Goal: Task Accomplishment & Management: Manage account settings

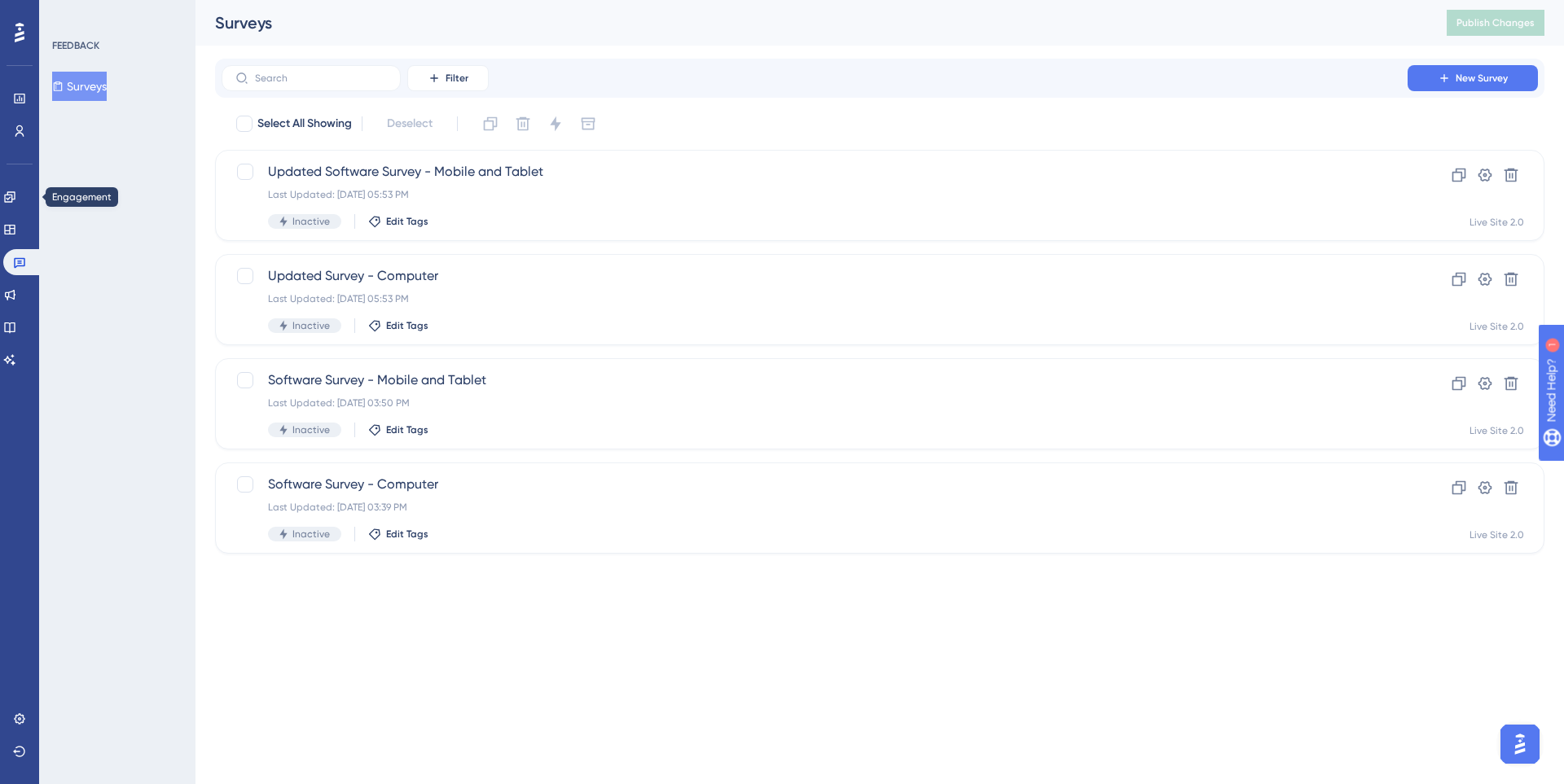
click at [29, 181] on div "Engagement Widgets Feedback Product Updates Knowledge Base AI Assistant" at bounding box center [19, 257] width 33 height 228
click at [15, 196] on icon at bounding box center [9, 196] width 11 height 11
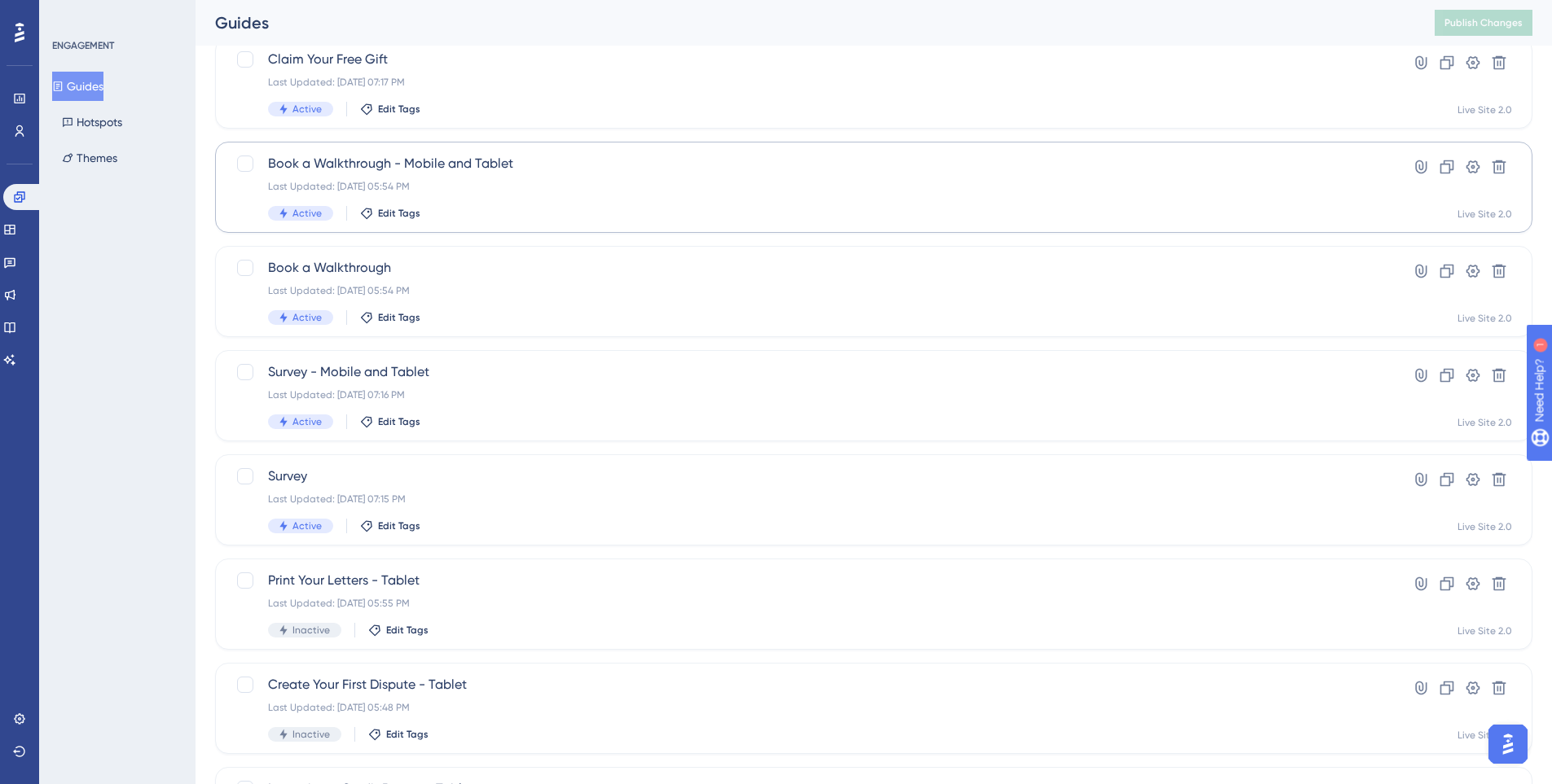
scroll to position [244, 0]
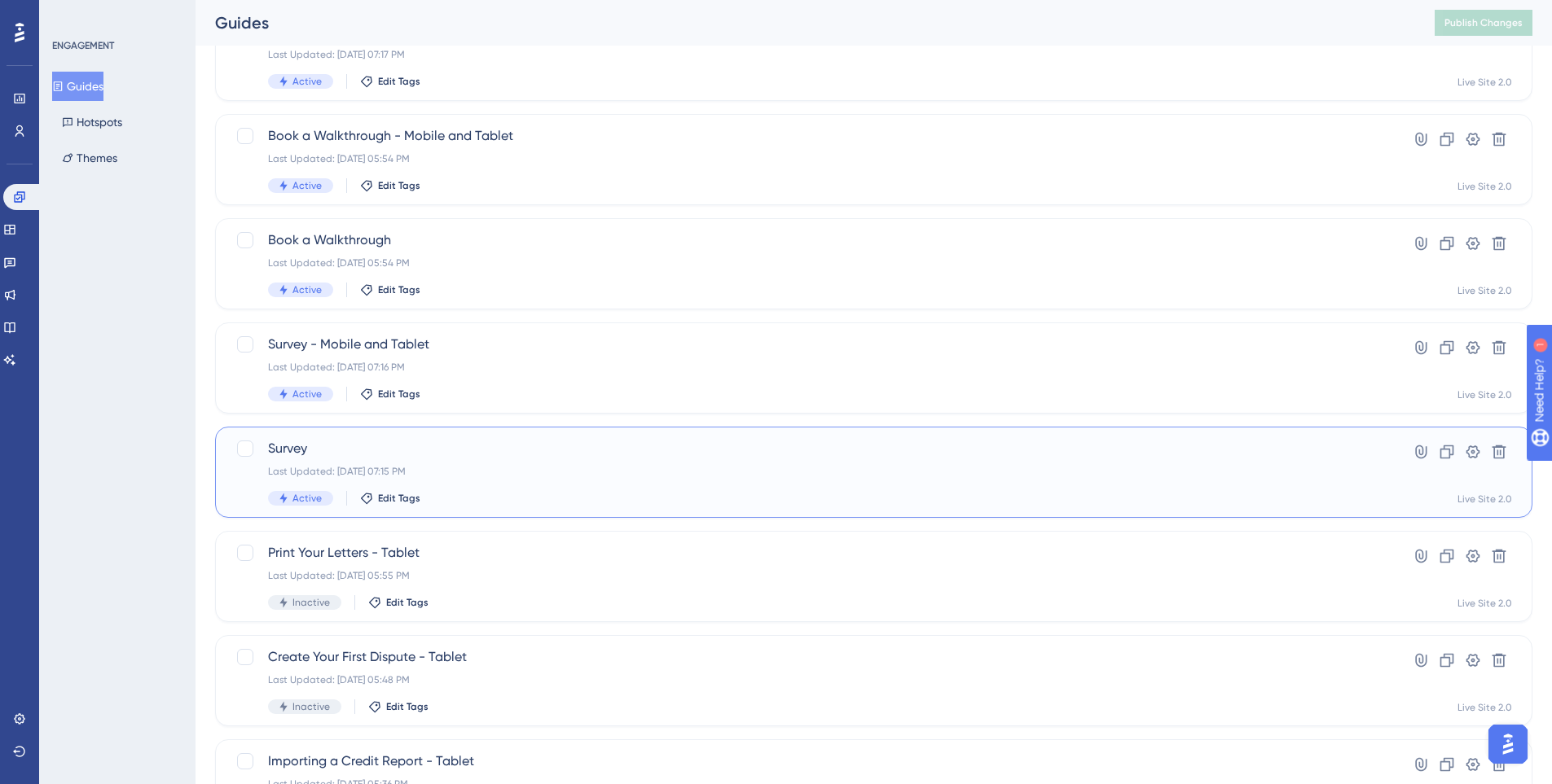
click at [462, 478] on div "Survey Last Updated: [DATE] 07:15 PM Active Edit Tags" at bounding box center [808, 472] width 1081 height 67
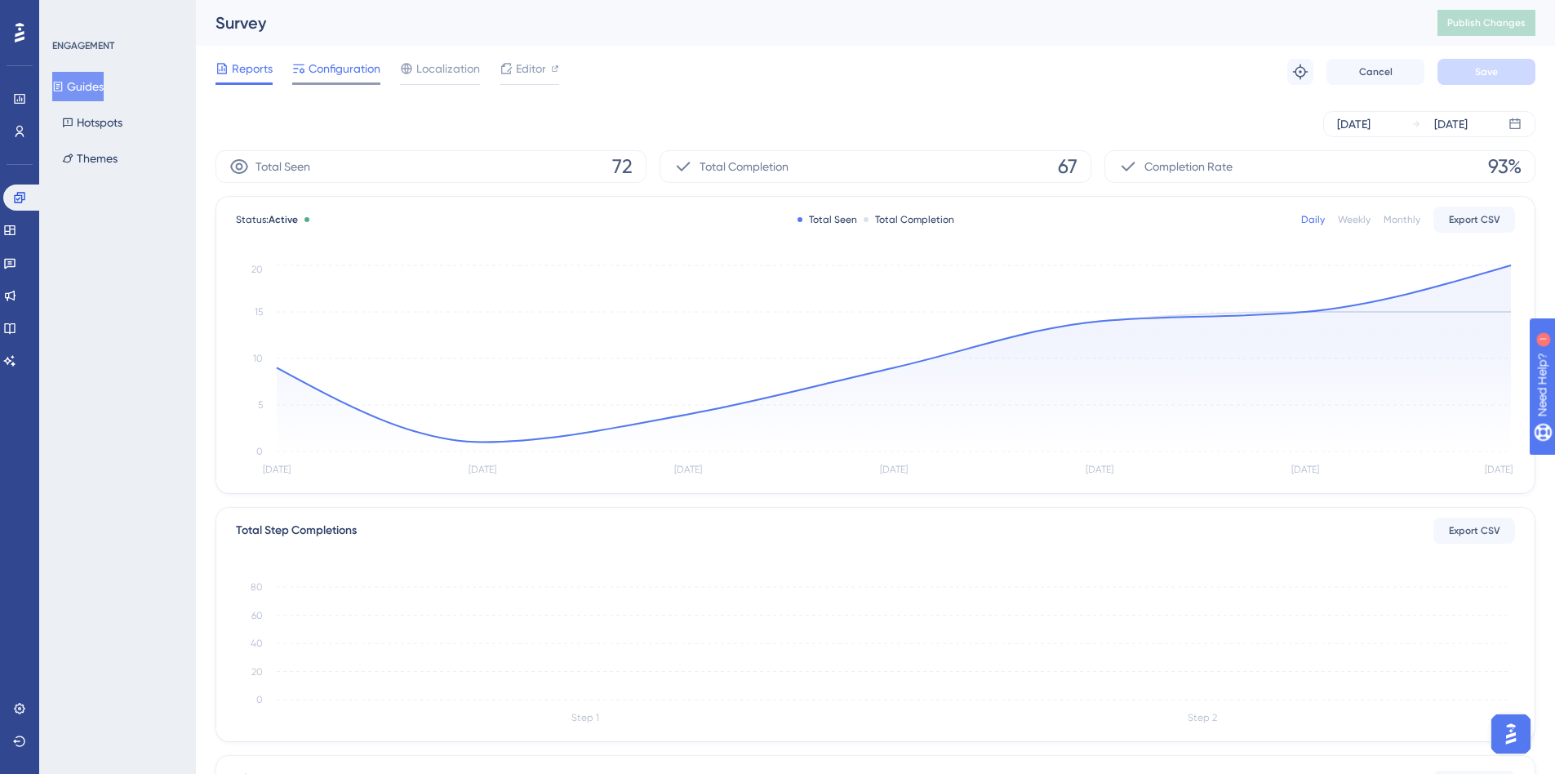
click at [363, 81] on div "Configuration" at bounding box center [336, 72] width 88 height 26
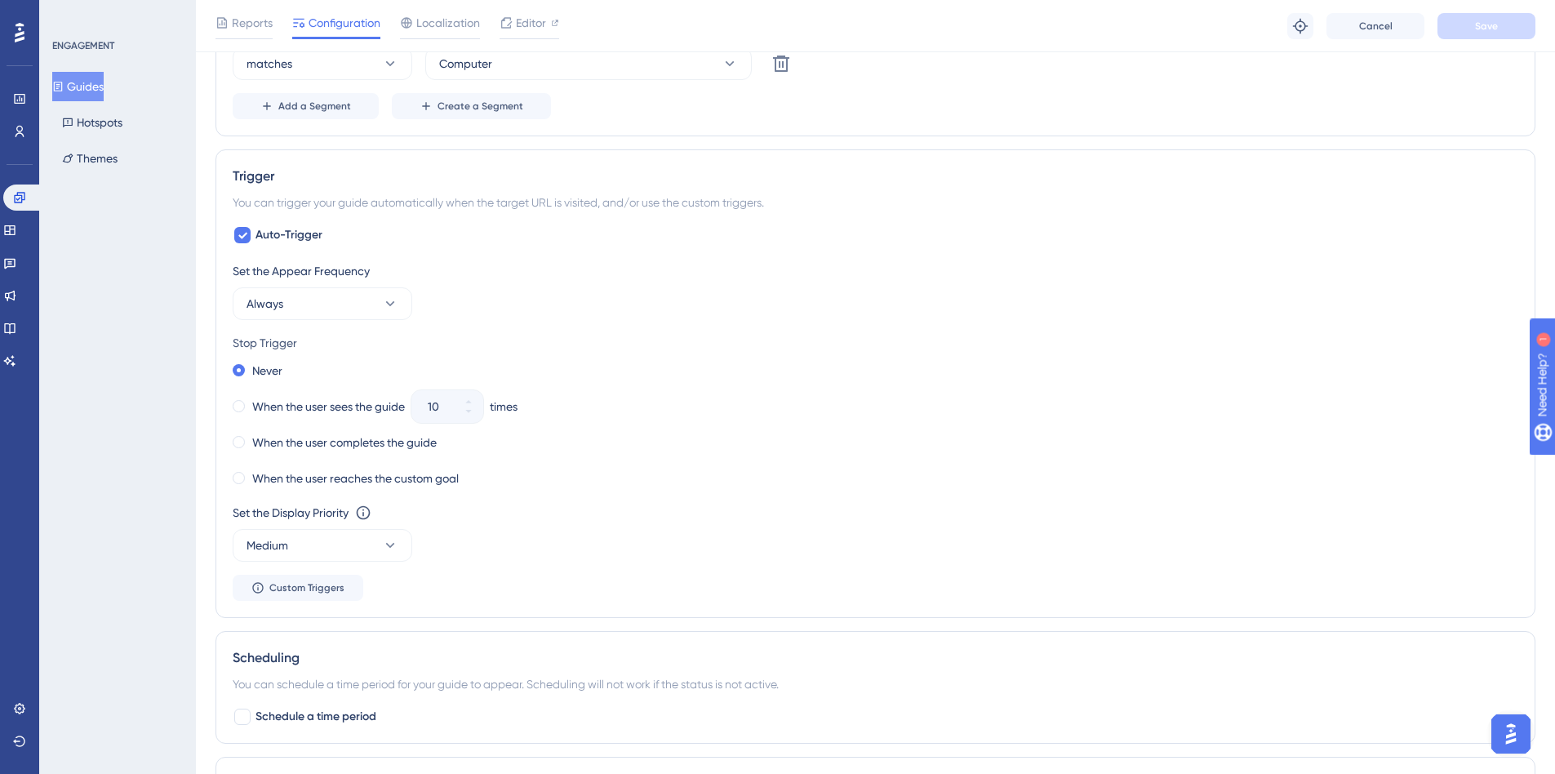
scroll to position [735, 0]
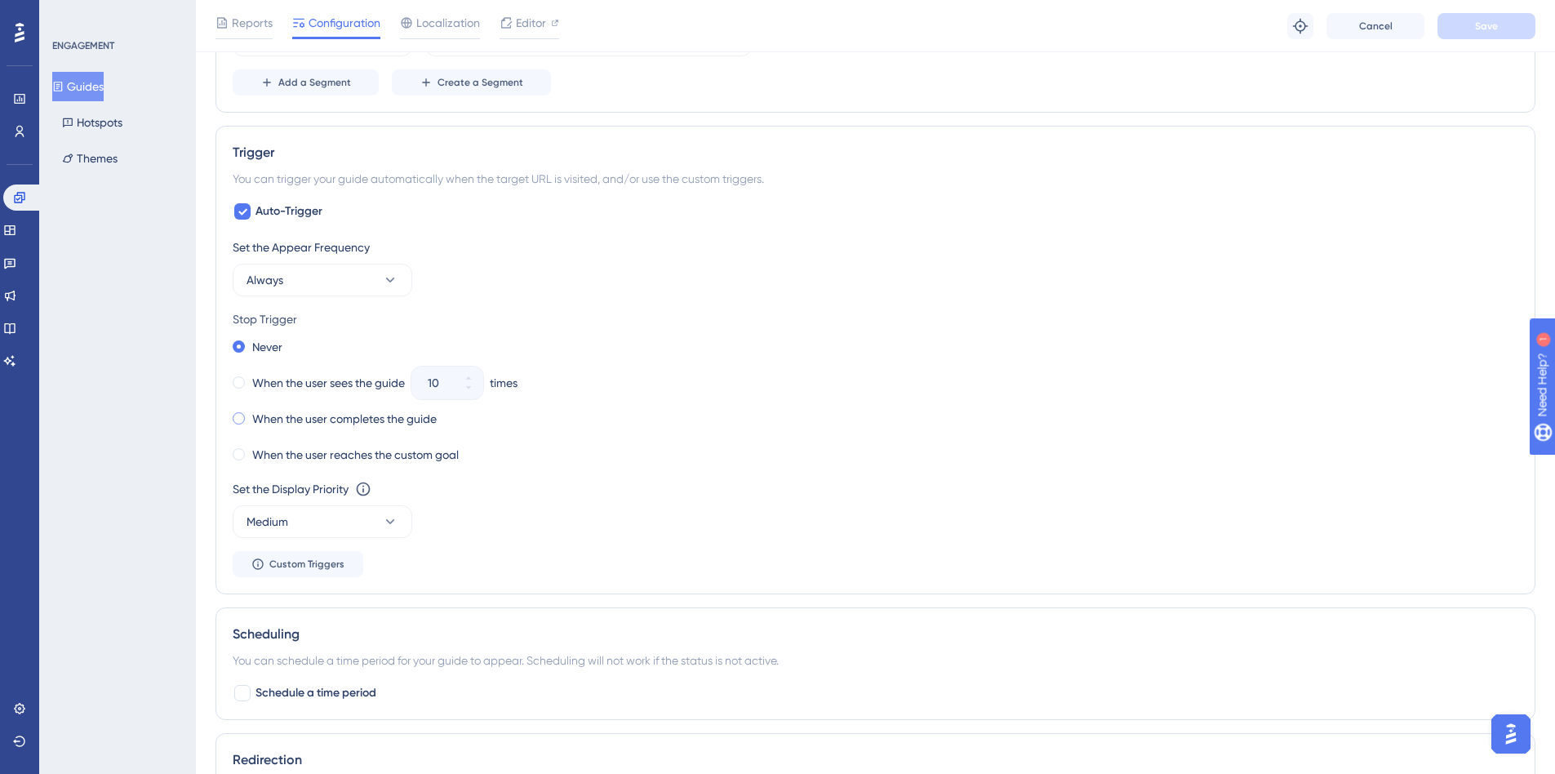
click at [245, 424] on div "When the user completes the guide" at bounding box center [335, 418] width 204 height 23
click at [1511, 32] on button "Save" at bounding box center [1486, 26] width 98 height 26
click at [65, 76] on button "Guides" at bounding box center [77, 86] width 51 height 29
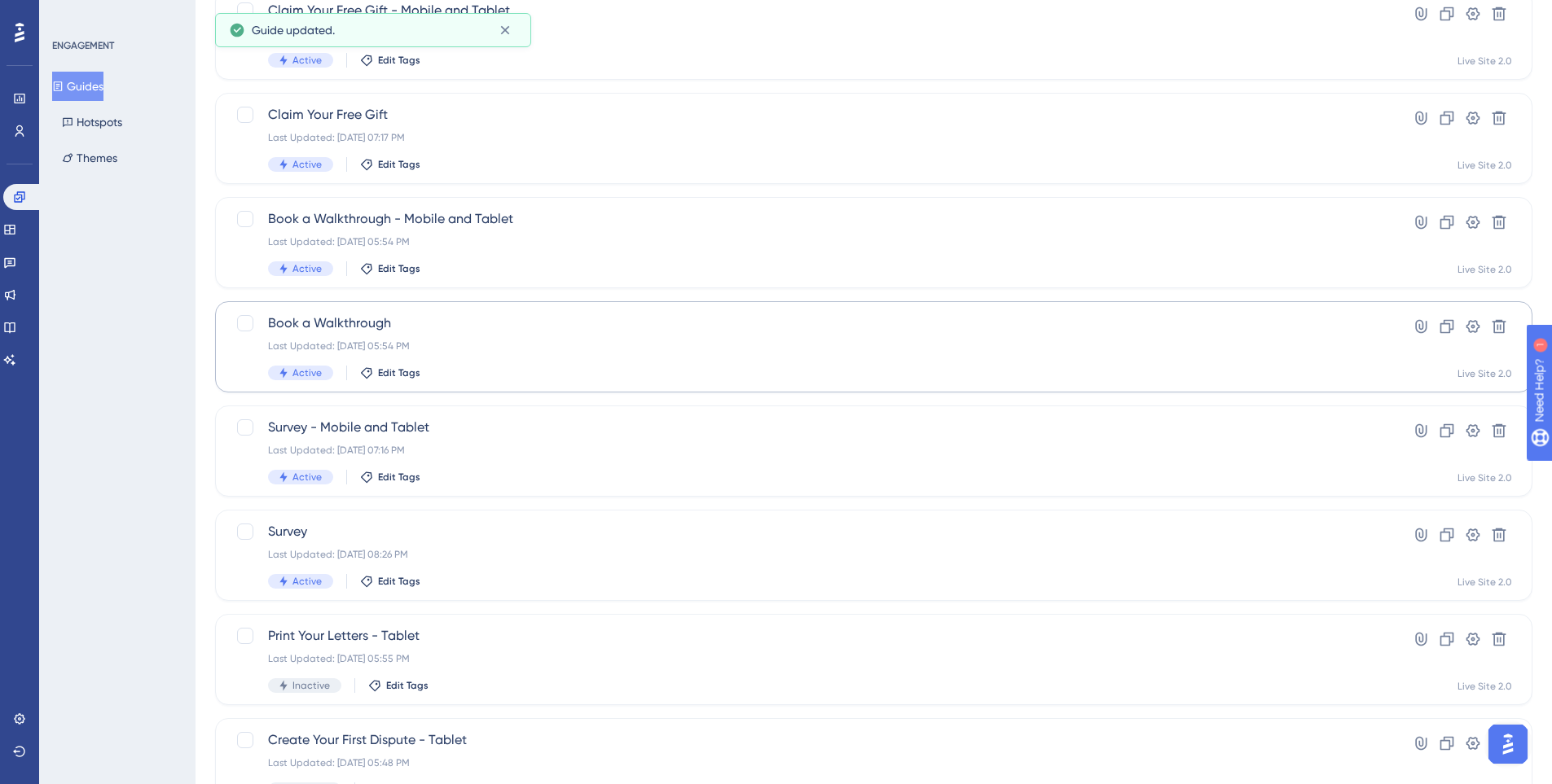
scroll to position [163, 0]
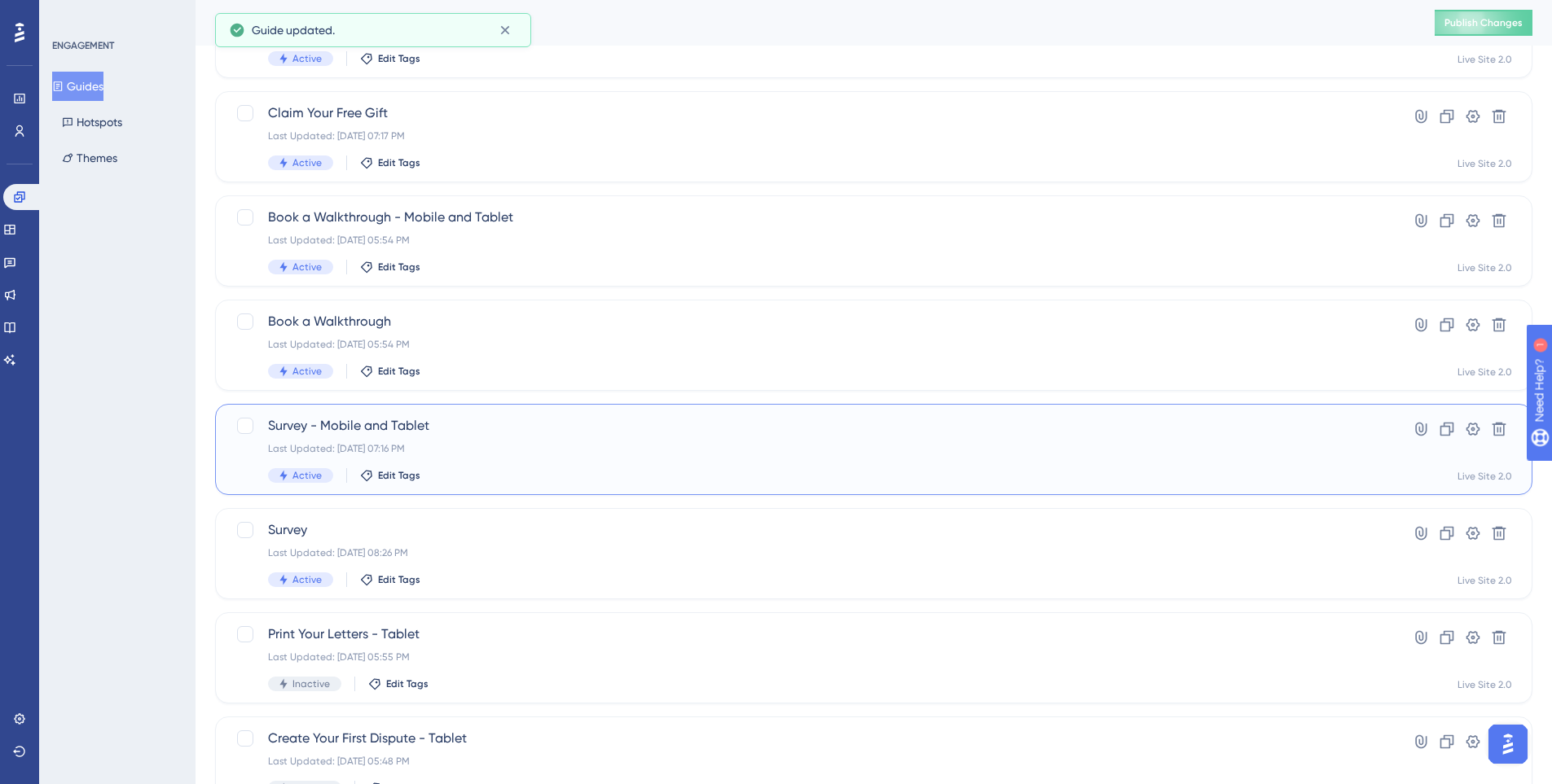
click at [495, 466] on div "Survey - Mobile and Tablet Last Updated: [DATE] 07:16 PM Active Edit Tags" at bounding box center [808, 449] width 1081 height 67
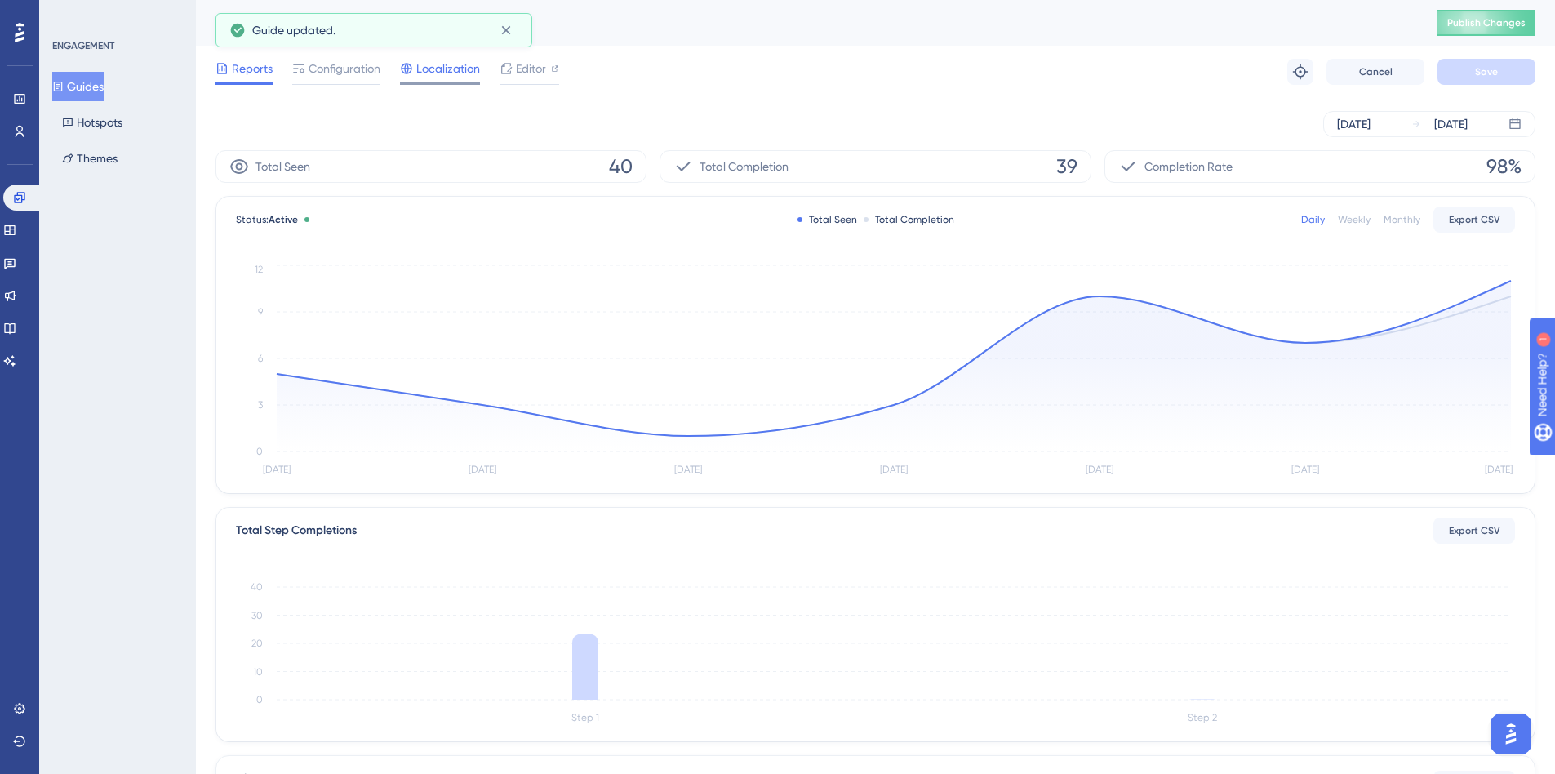
click at [434, 69] on span "Localization" at bounding box center [448, 69] width 64 height 20
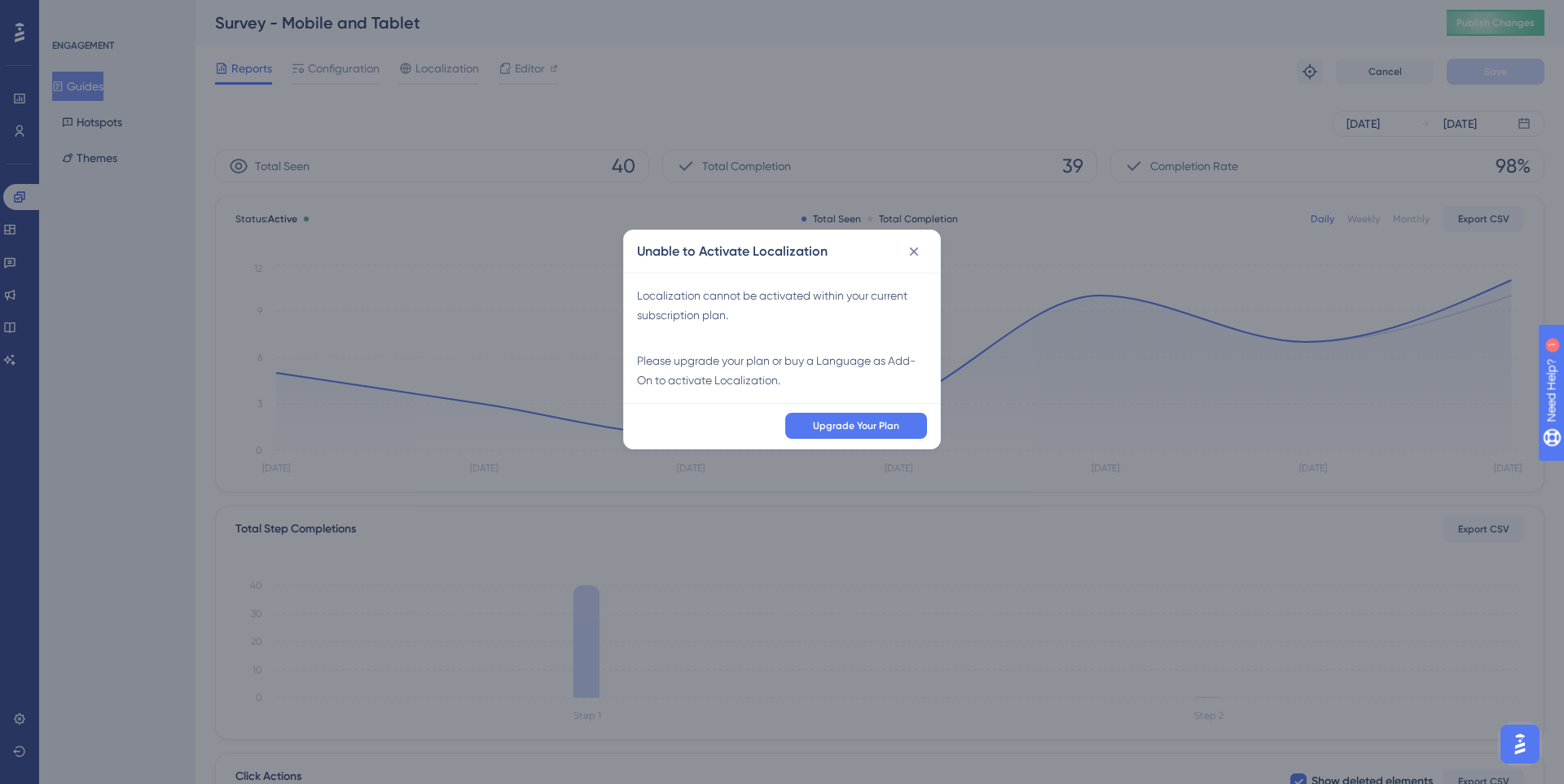
click at [343, 78] on div "Unable to Activate Localization Localization cannot be activated within your cu…" at bounding box center [782, 392] width 1564 height 784
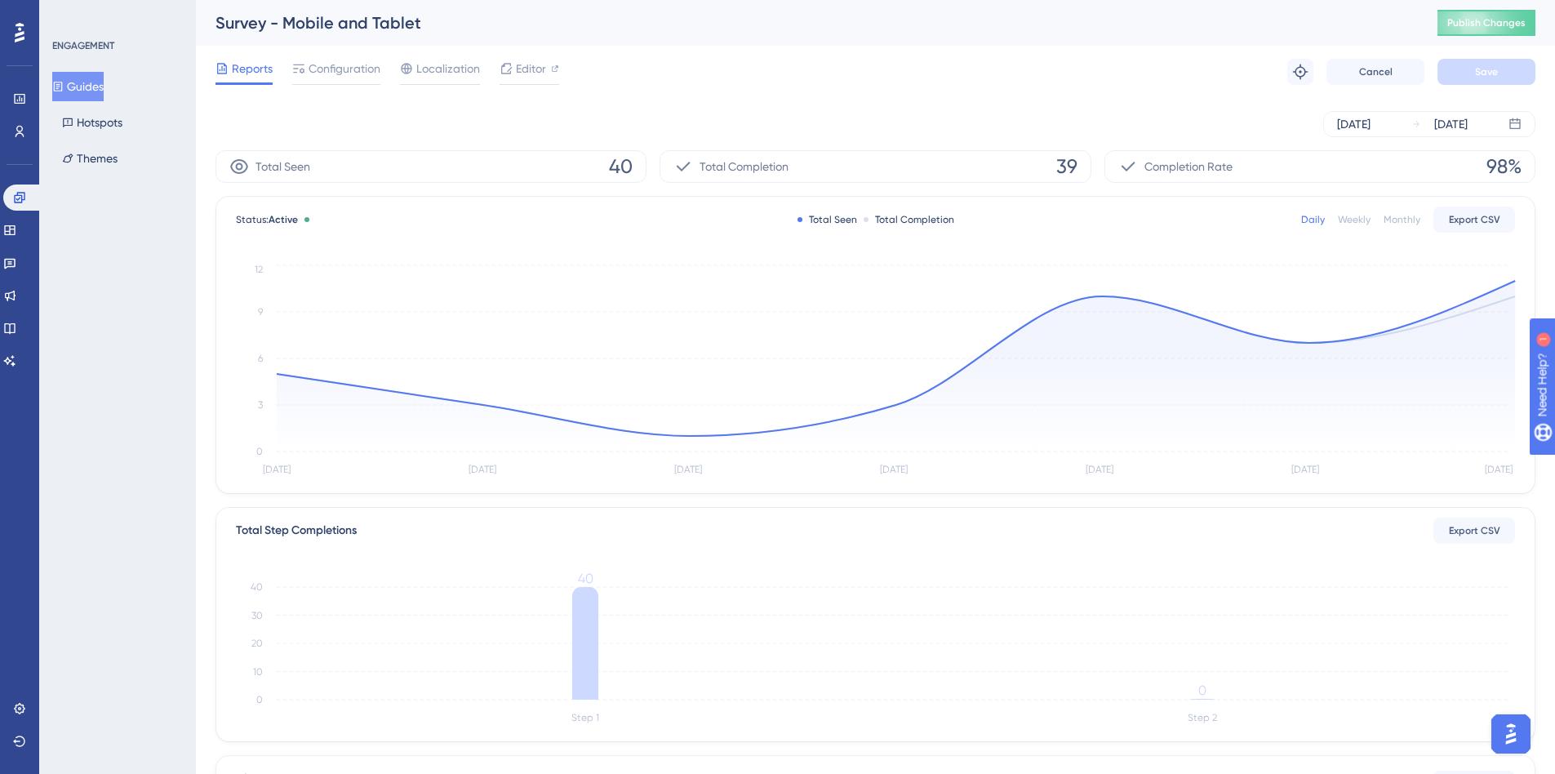
click at [317, 56] on div "Reports Configuration Localization Editor Troubleshoot Cancel Save" at bounding box center [875, 72] width 1320 height 52
click at [325, 63] on span "Configuration" at bounding box center [345, 69] width 72 height 20
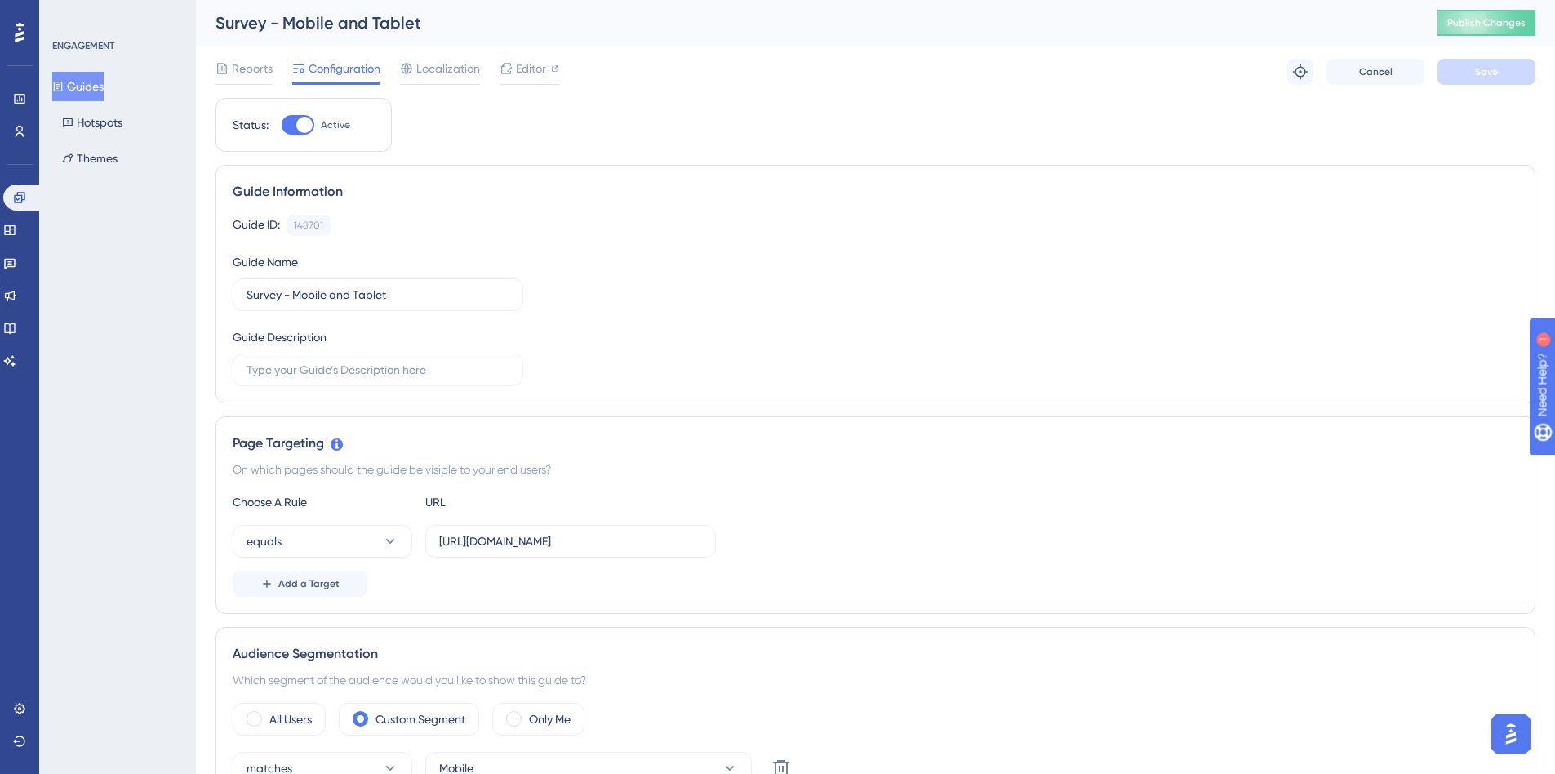
click at [1468, 9] on div "Survey - Mobile and Tablet Publish Changes" at bounding box center [875, 23] width 1359 height 46
click at [1477, 12] on button "Publish Changes" at bounding box center [1486, 23] width 98 height 26
